Goal: Transaction & Acquisition: Purchase product/service

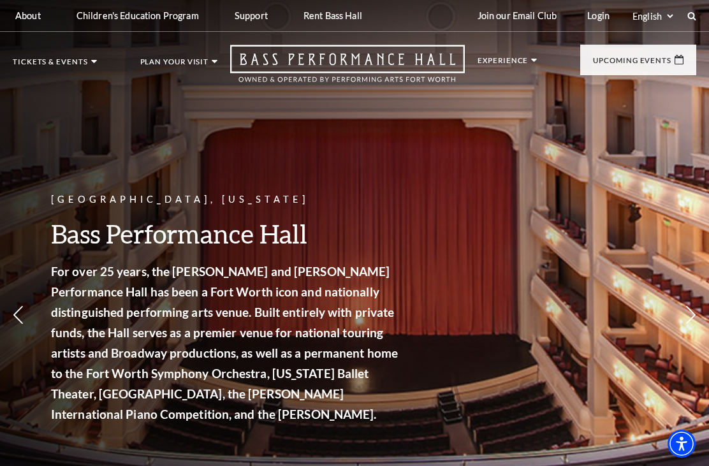
scroll to position [1, 0]
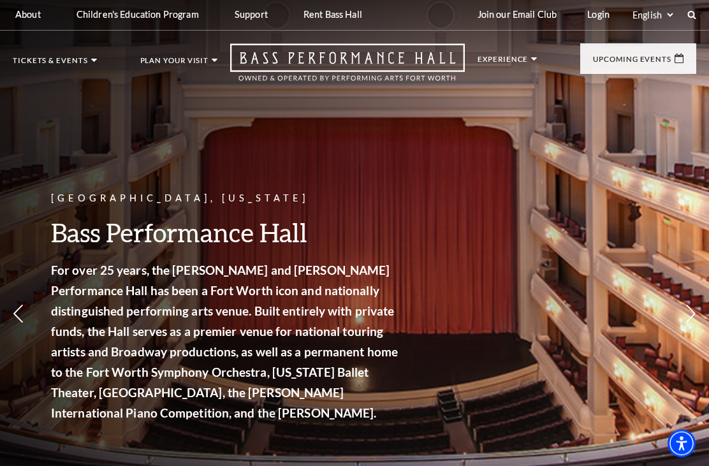
click at [361, 422] on link "View Full Calendar" at bounding box center [354, 447] width 133 height 50
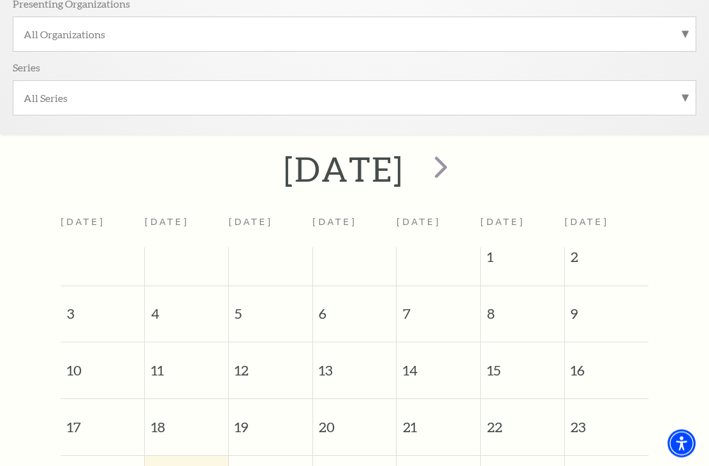
scroll to position [357, 0]
click at [459, 168] on span "next" at bounding box center [440, 166] width 36 height 36
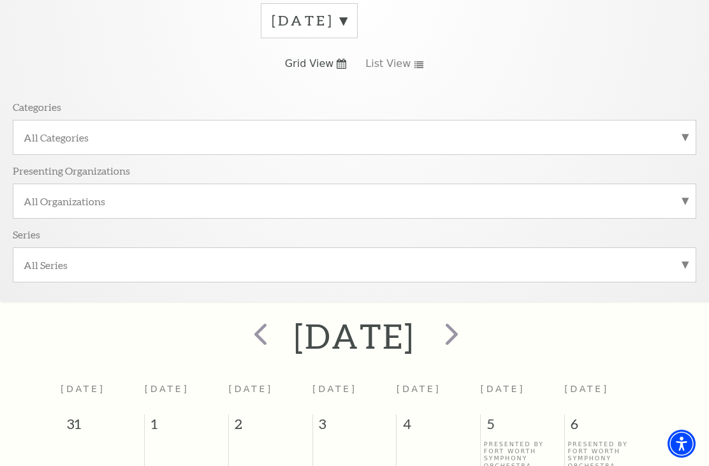
scroll to position [202, 0]
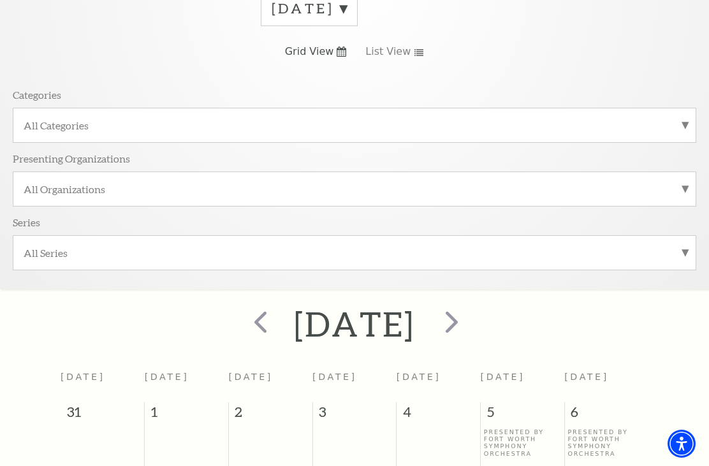
click at [470, 317] on span "next" at bounding box center [451, 321] width 36 height 36
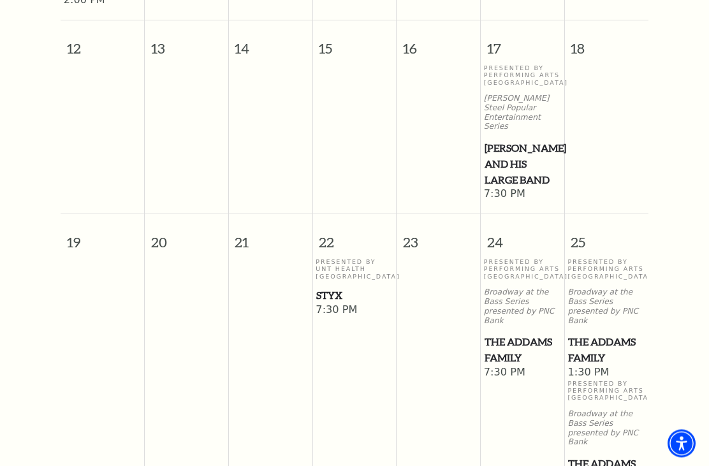
scroll to position [953, 0]
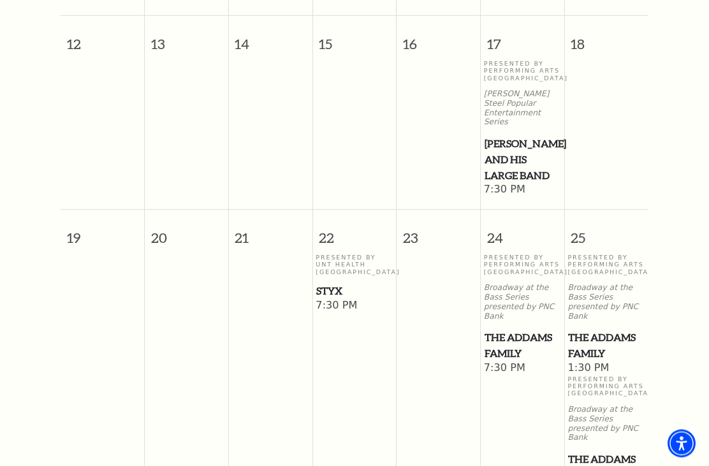
click at [343, 284] on span "Styx" at bounding box center [354, 292] width 76 height 16
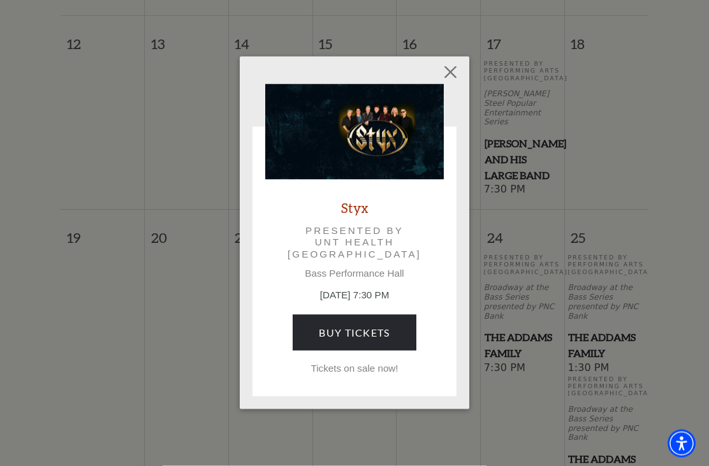
scroll to position [954, 0]
click at [369, 246] on p "Presented by UNT Health Fort Worth" at bounding box center [354, 242] width 143 height 35
click at [404, 162] on img at bounding box center [354, 132] width 178 height 96
click at [386, 335] on link "Buy Tickets" at bounding box center [353, 333] width 123 height 36
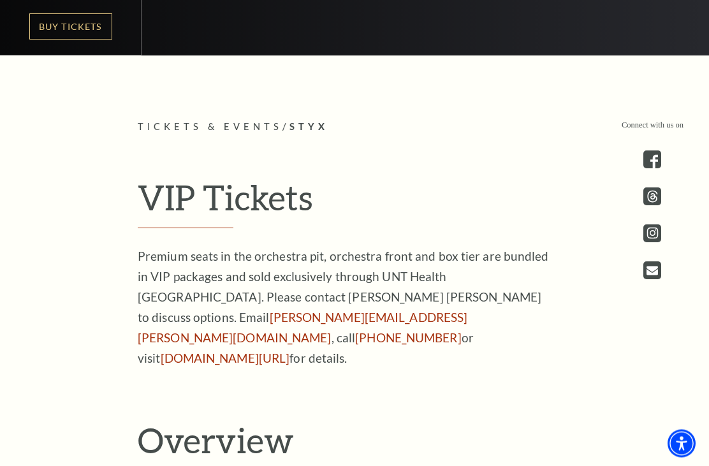
scroll to position [691, 0]
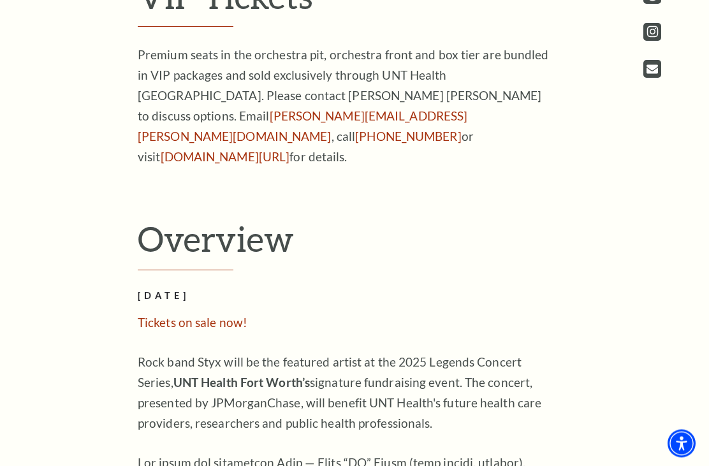
click at [219, 330] on span "Tickets on sale now!" at bounding box center [193, 322] width 110 height 15
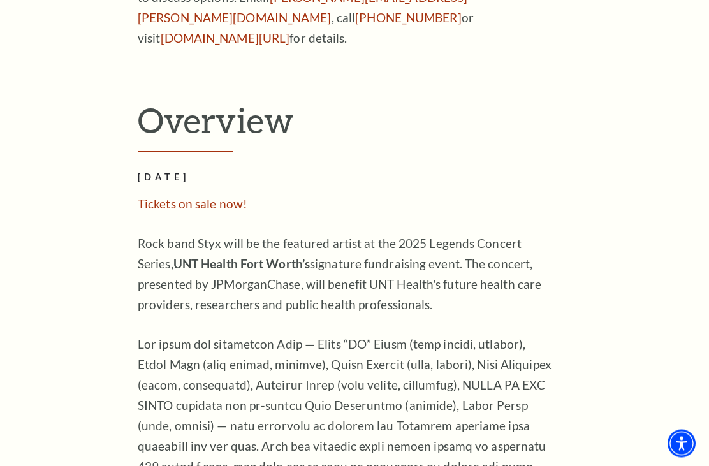
scroll to position [821, 0]
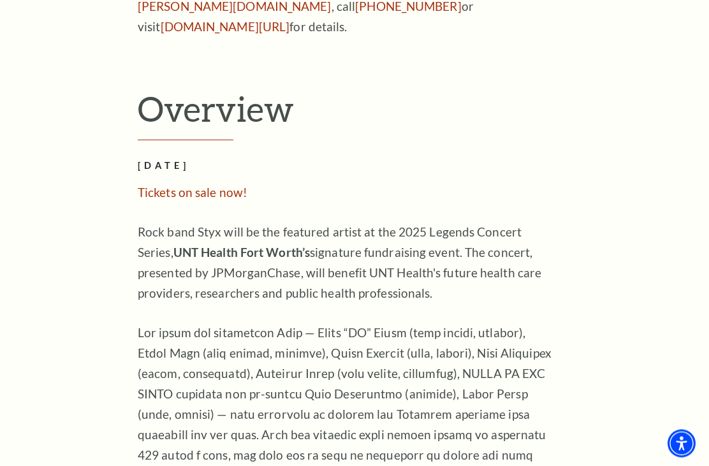
click at [189, 203] on p "Tickets on sale now!" at bounding box center [345, 193] width 414 height 20
click at [194, 200] on span "Tickets on sale now!" at bounding box center [193, 192] width 110 height 15
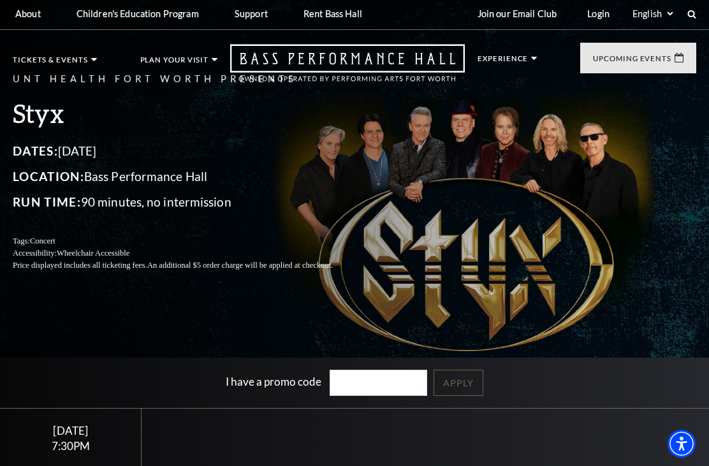
scroll to position [1, 0]
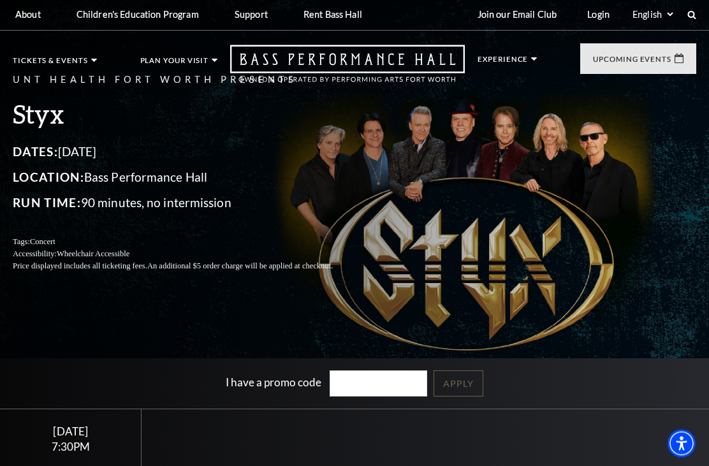
click at [456, 285] on div "UNT Health Fort Worth Presents Styx Dates: October 22, 2025 Location: Bass Perf…" at bounding box center [354, 172] width 709 height 225
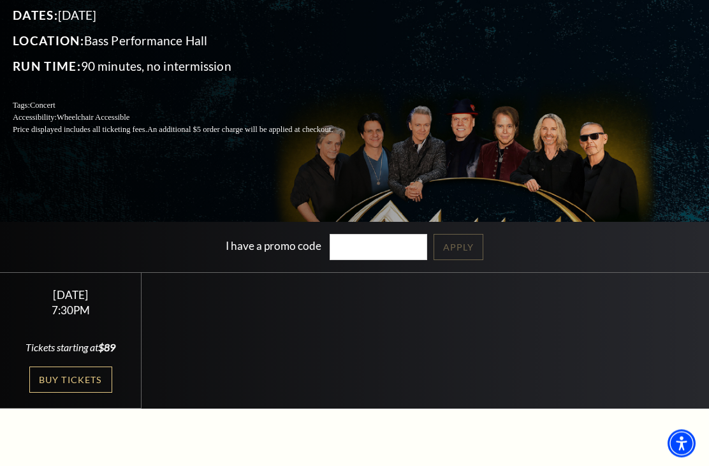
scroll to position [152, 0]
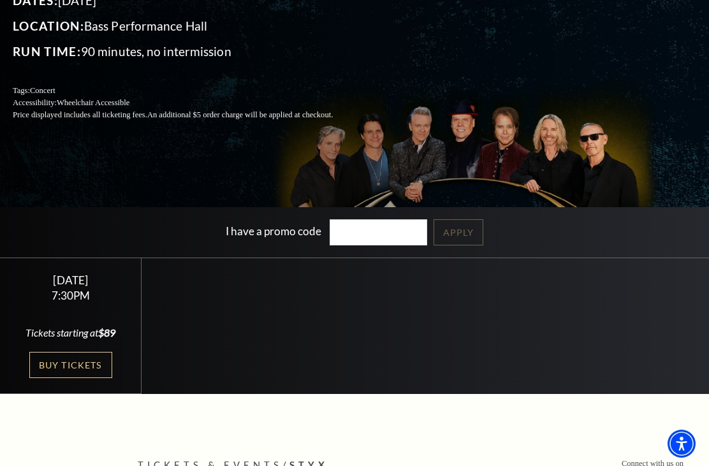
click at [86, 378] on link "Buy Tickets" at bounding box center [70, 365] width 83 height 26
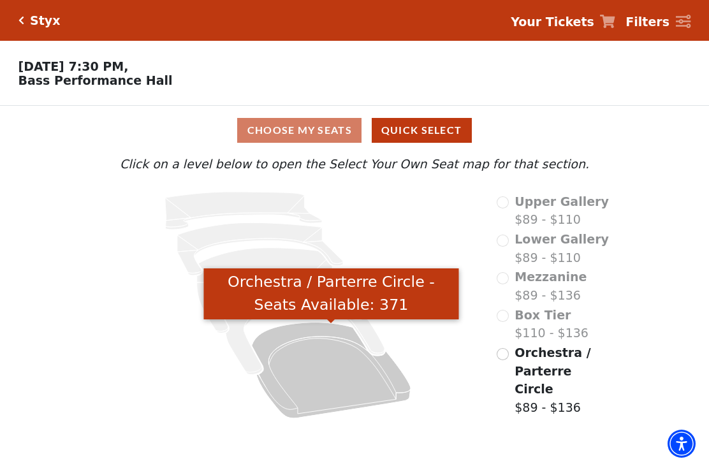
click at [350, 385] on icon "Orchestra / Parterre Circle - Seats Available: 371" at bounding box center [331, 370] width 159 height 96
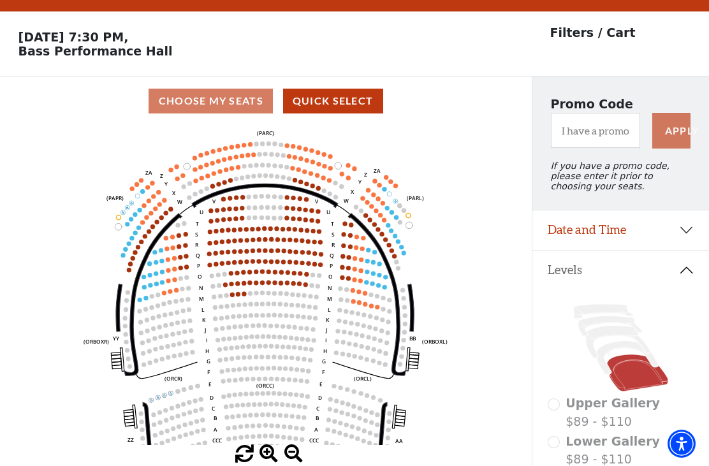
scroll to position [59, 0]
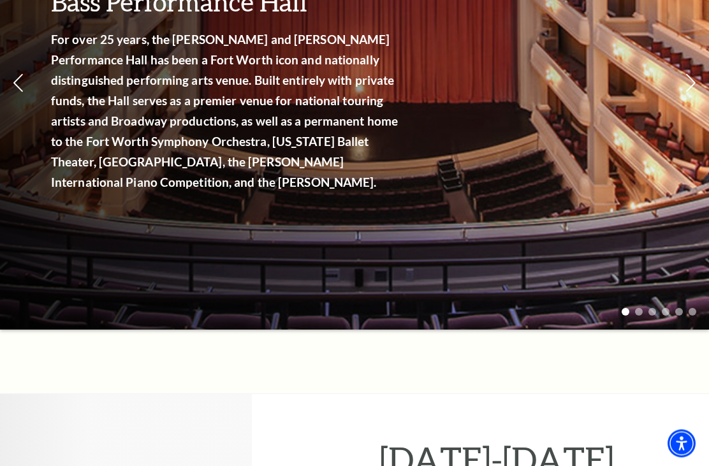
scroll to position [232, 0]
click at [377, 200] on link "View Full Calendar" at bounding box center [354, 216] width 133 height 50
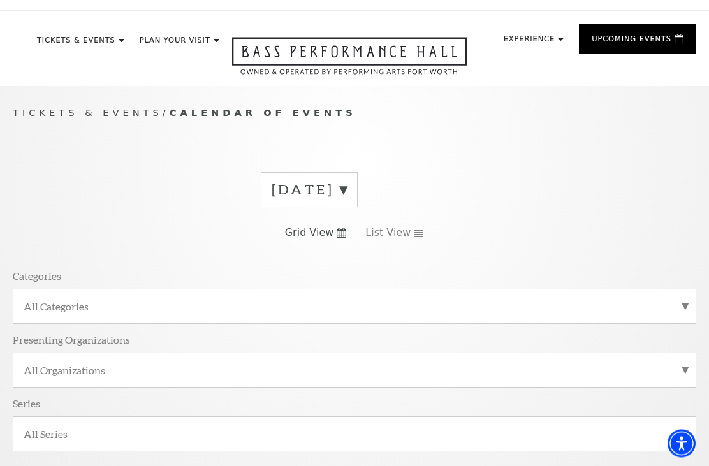
scroll to position [21, 0]
click at [347, 189] on label "[DATE]" at bounding box center [308, 190] width 75 height 20
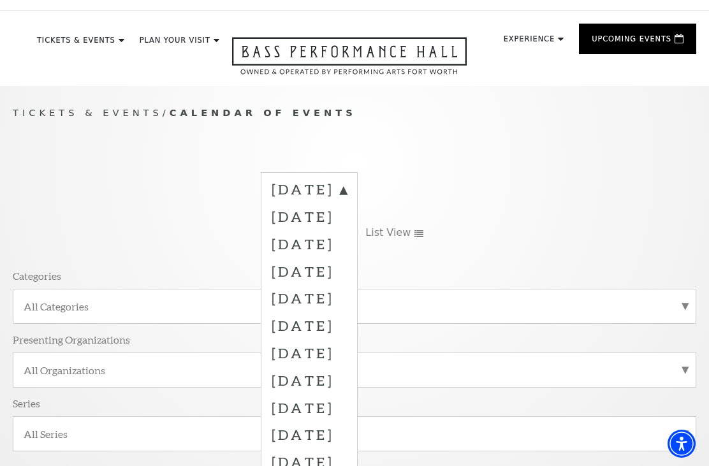
click at [347, 267] on label "November 2025" at bounding box center [308, 270] width 75 height 27
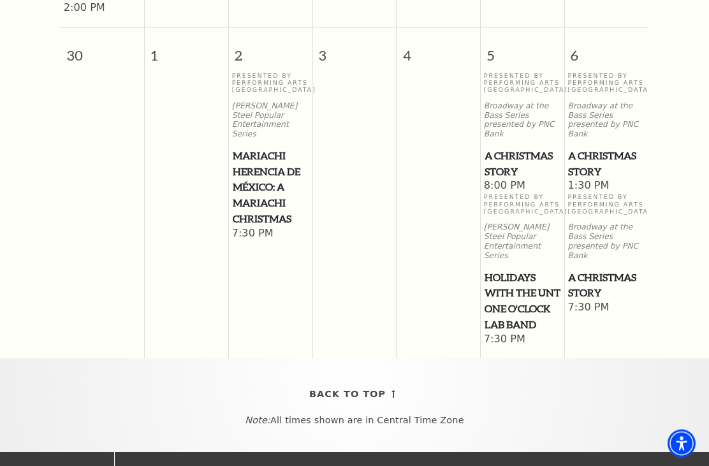
scroll to position [1914, 0]
